Goal: Find specific page/section: Locate a particular part of the current website

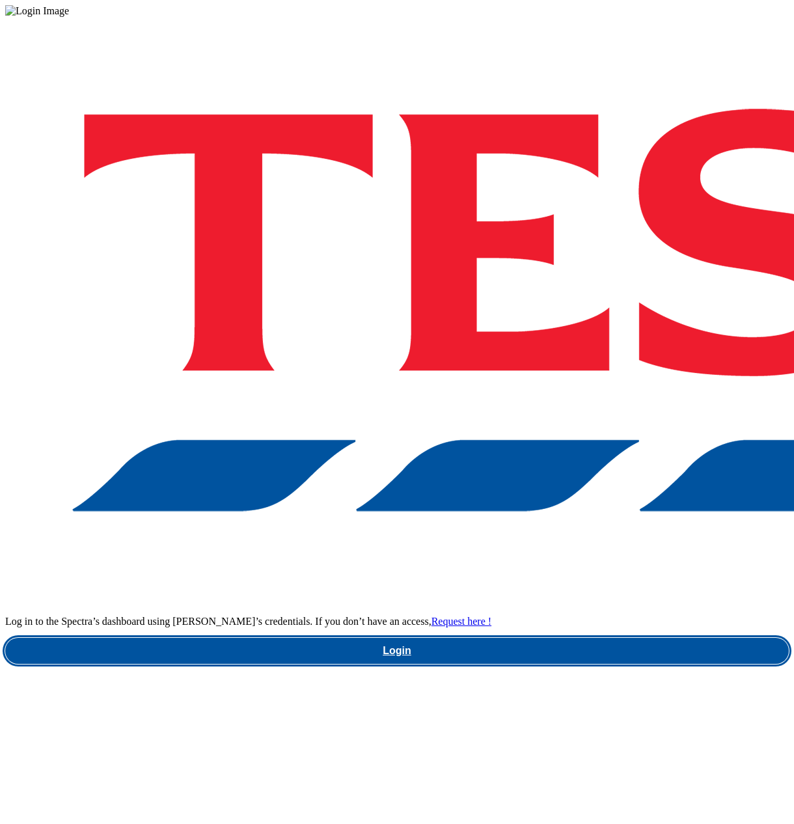
click at [559, 638] on link "Login" at bounding box center [396, 651] width 783 height 26
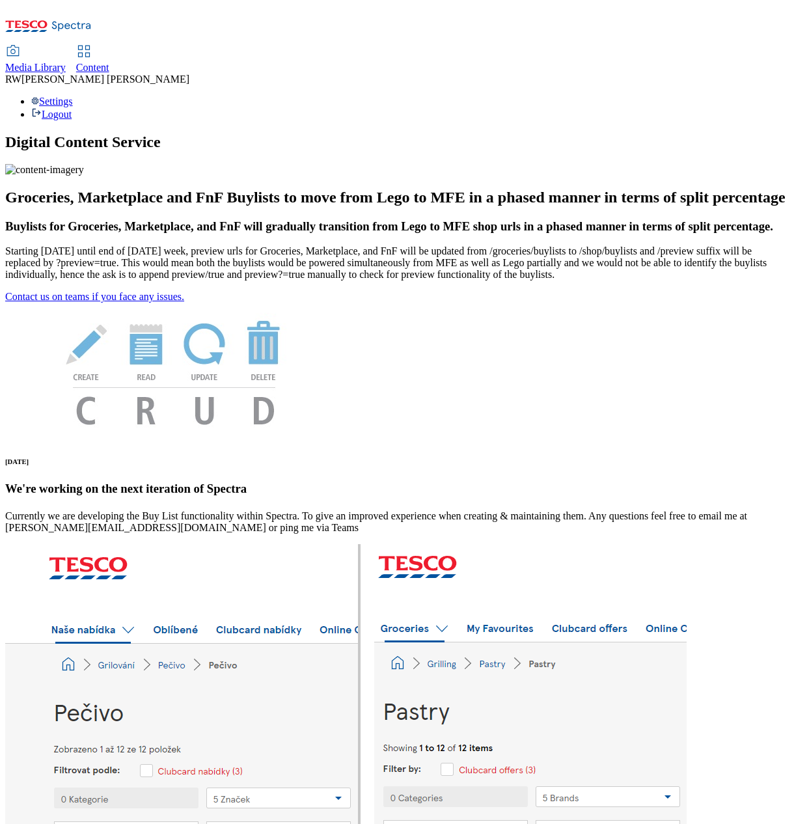
click at [109, 62] on span "Content" at bounding box center [92, 67] width 33 height 11
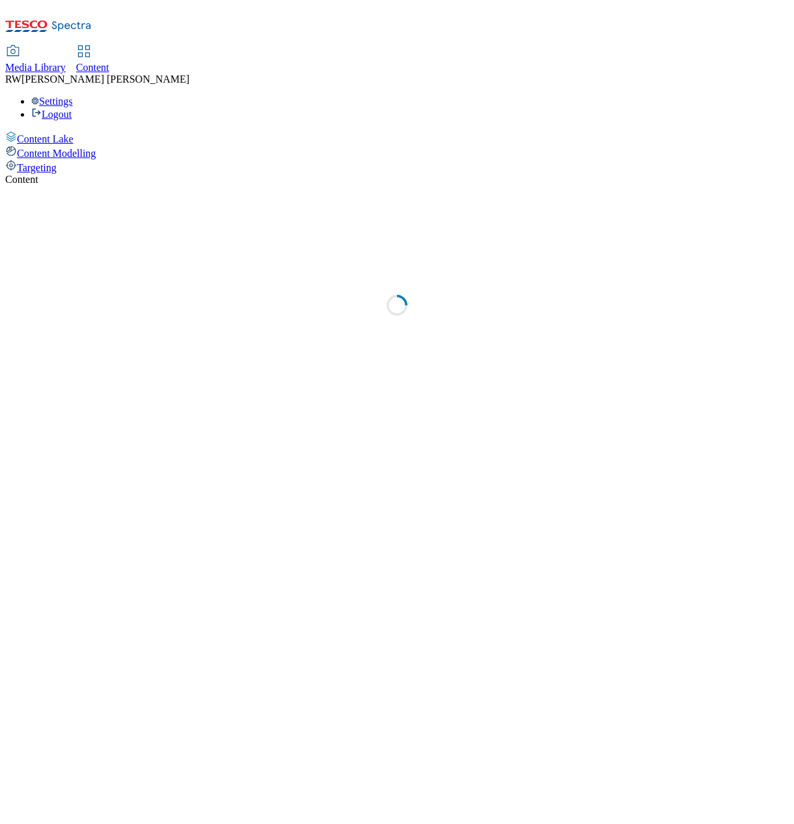
select select "ghs-uk"
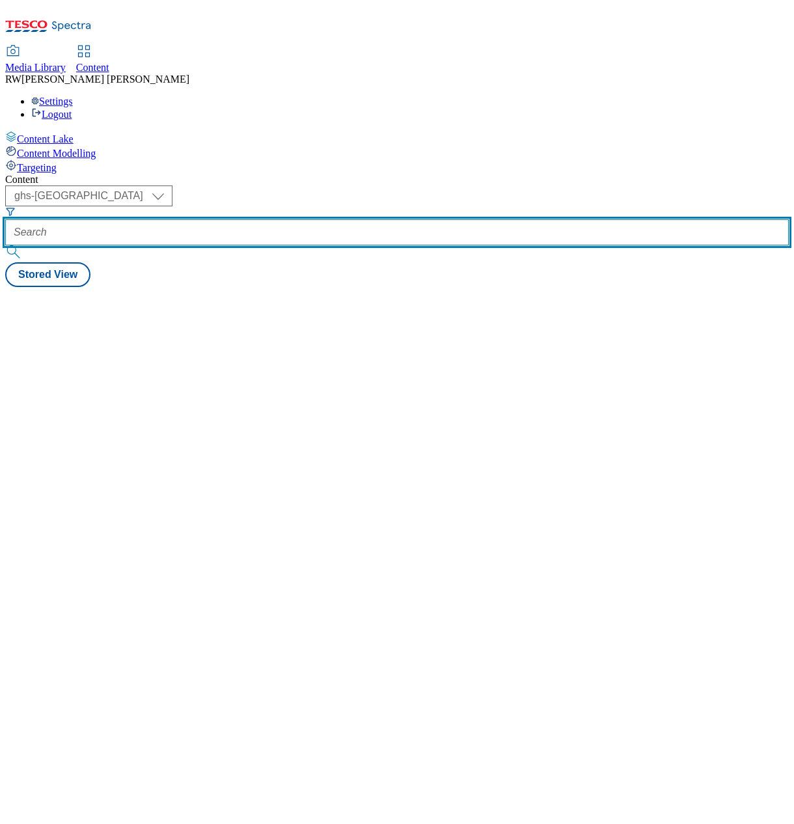
click at [303, 219] on input "text" at bounding box center [396, 232] width 783 height 26
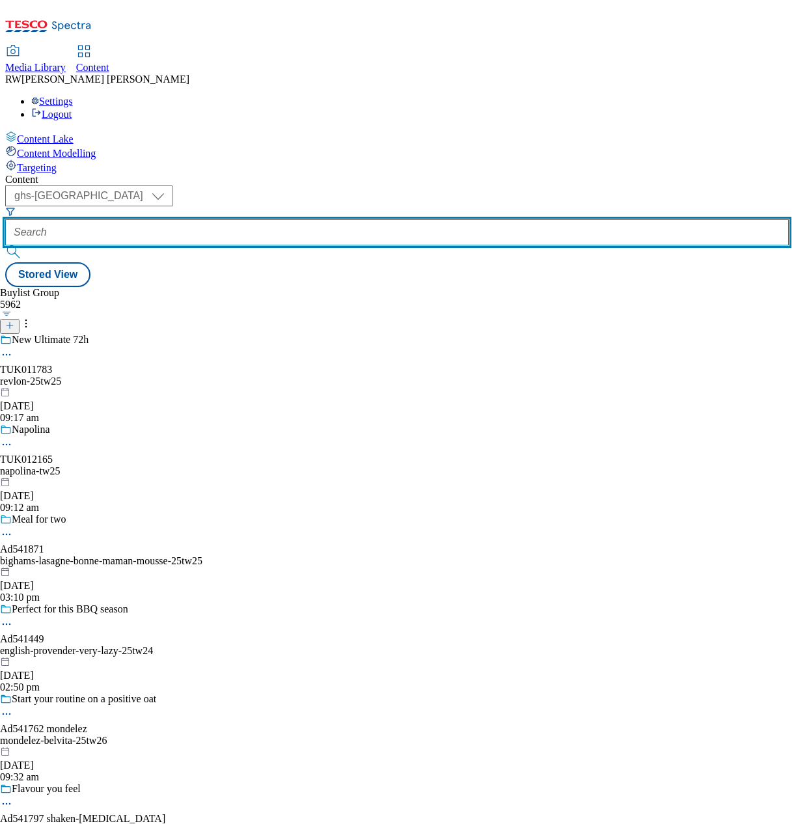
paste input "heineken-birra-moretti-beer-25tw25"
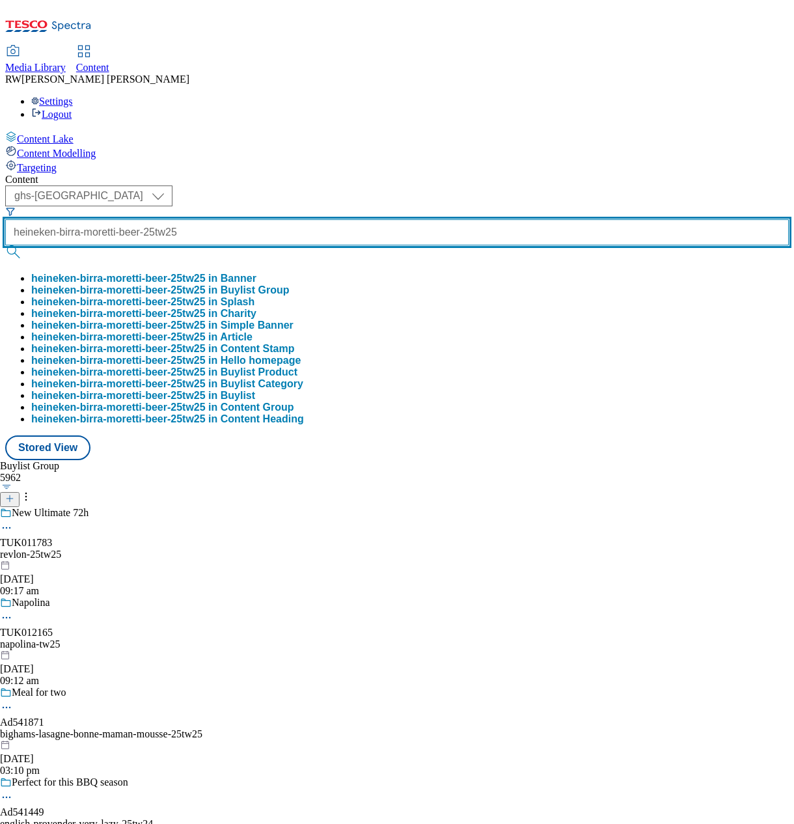
type input "heineken-birra-moretti-beer-25tw25"
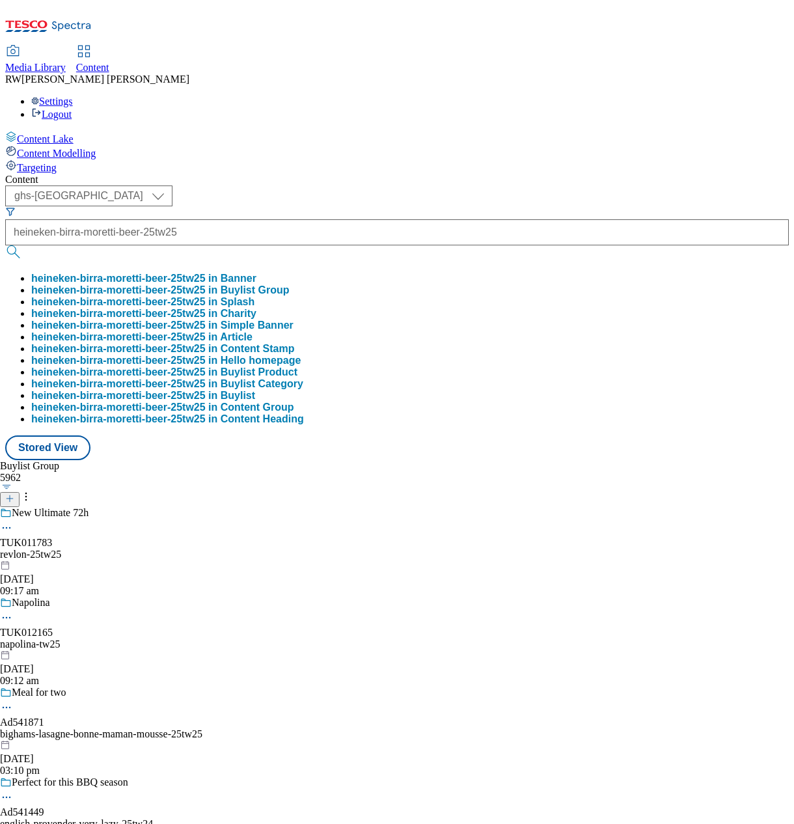
click at [289, 284] on button "heineken-birra-moretti-beer-25tw25 in Buylist Group" at bounding box center [160, 290] width 258 height 12
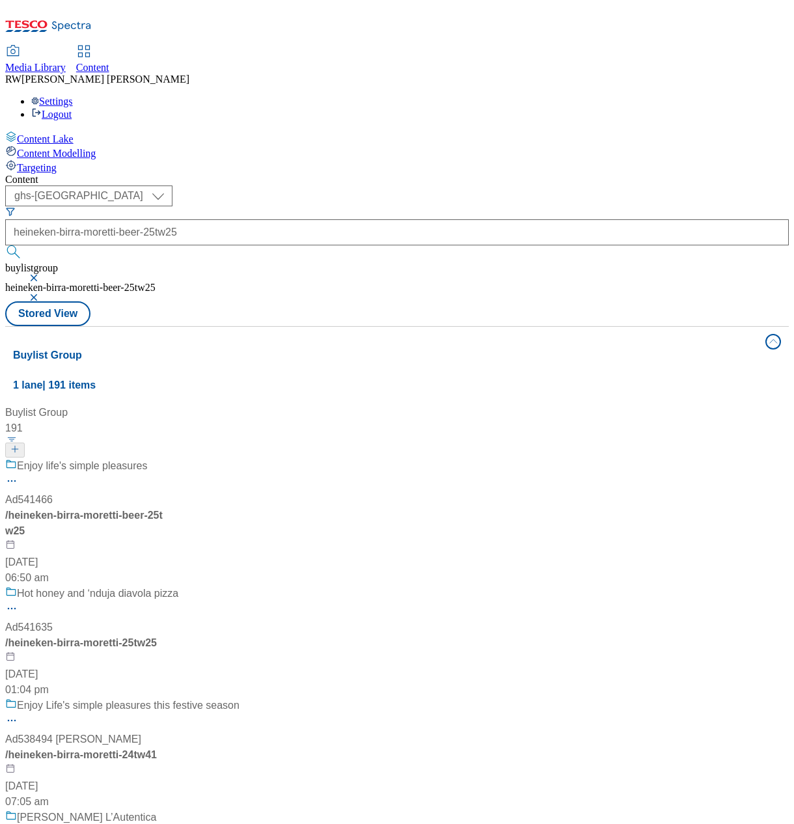
click at [316, 458] on div "Enjoy life's simple pleasures Ad541466 / heineken-birra-moretti-beer-25tw25 14 …" at bounding box center [174, 522] width 338 height 128
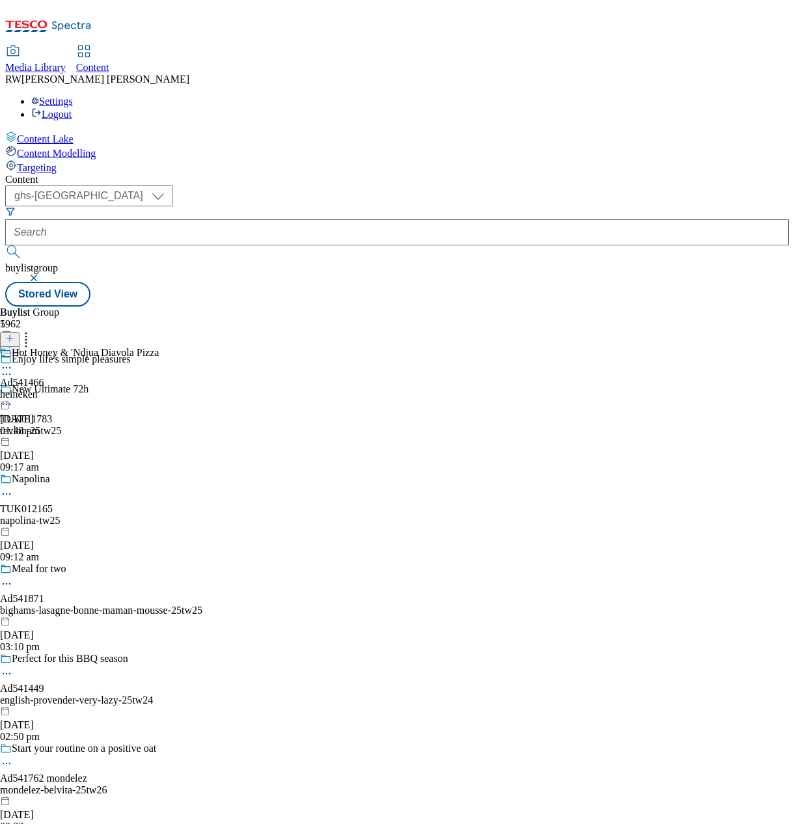
click at [159, 347] on div "Hot Honey & 'Ndjua Diavola Pizza Ad541466 heineken 15 Aug 2025 01:48 pm" at bounding box center [79, 392] width 159 height 90
click at [13, 391] on icon at bounding box center [6, 397] width 13 height 13
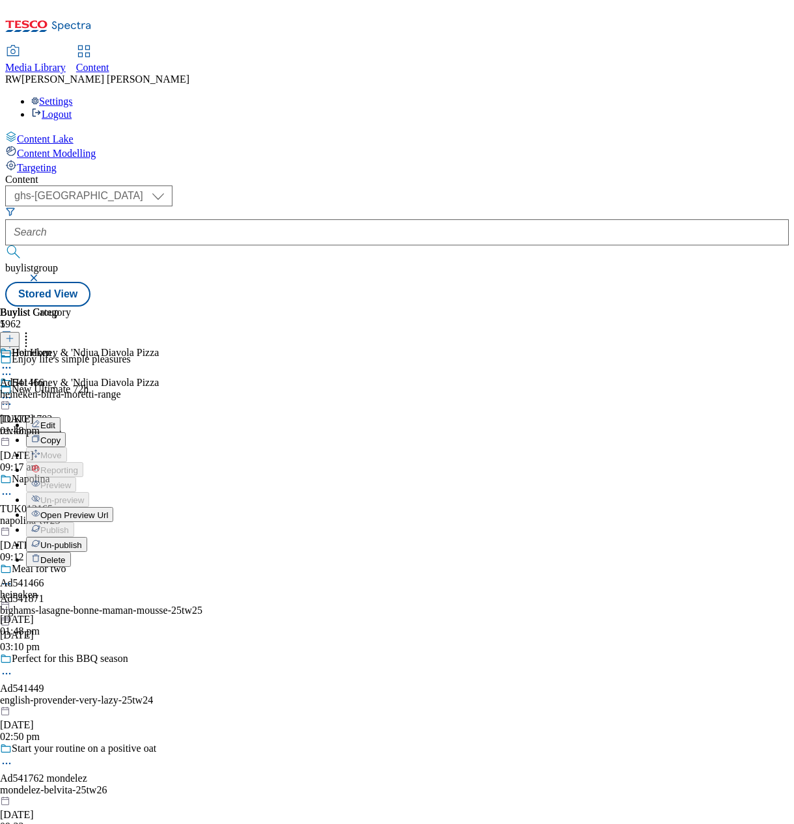
click at [108, 510] on span "Open Preview Url" at bounding box center [74, 515] width 68 height 10
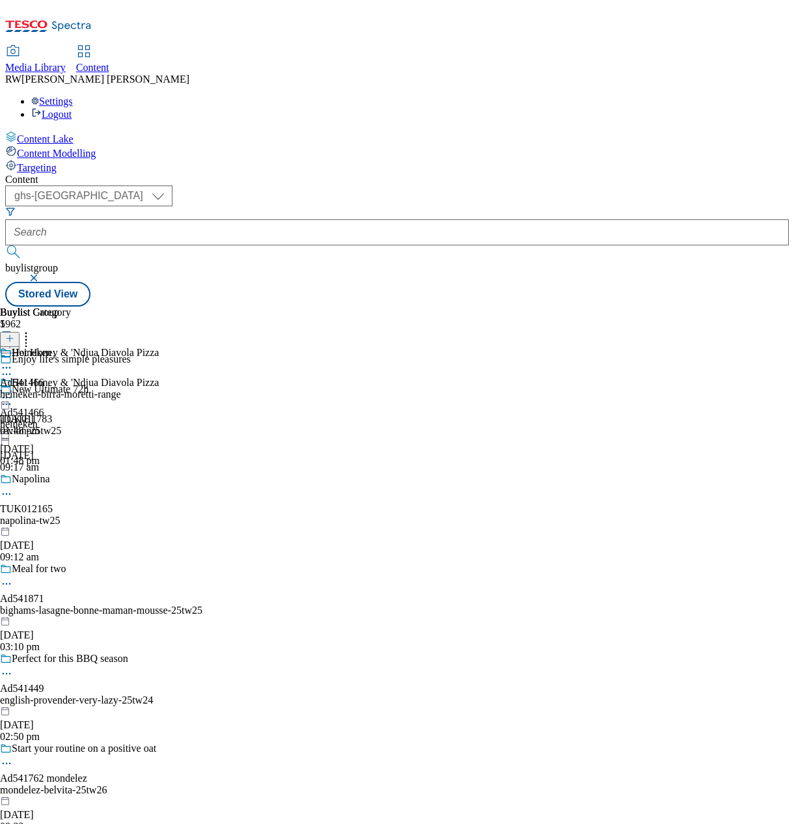
click at [13, 391] on icon at bounding box center [6, 397] width 13 height 13
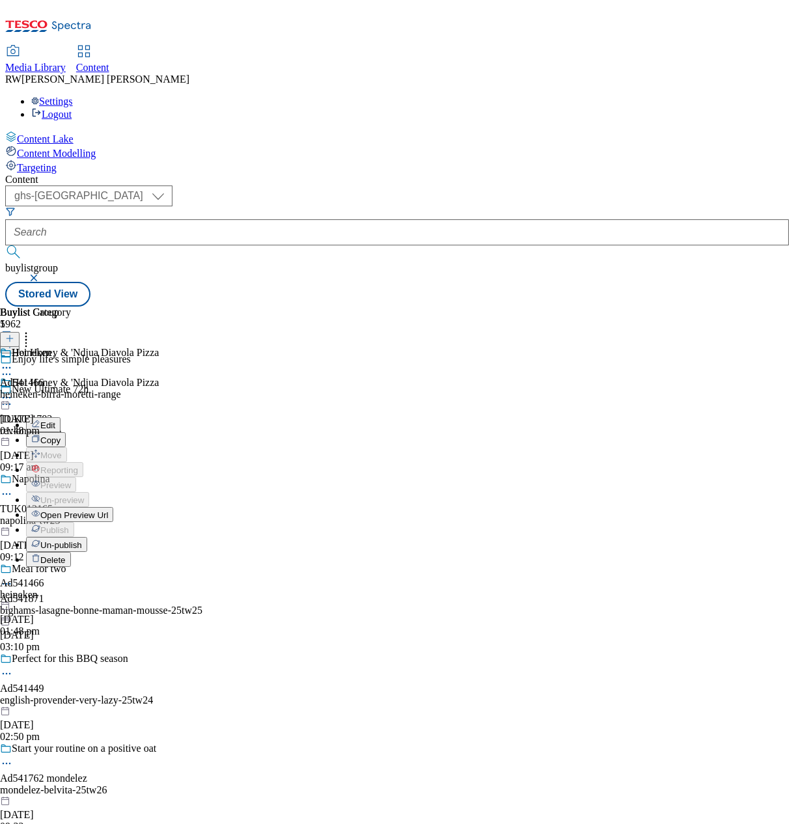
click at [159, 513] on div "Hot Honey & 'Ndjua Diavola Pizza Edit Copy Move Reporting Preview Un-preview Op…" at bounding box center [79, 507] width 159 height 260
